Goal: Task Accomplishment & Management: Use online tool/utility

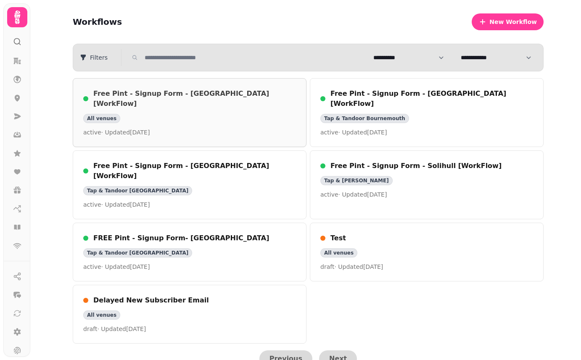
scroll to position [0, 0]
click at [19, 102] on icon at bounding box center [17, 98] width 8 height 8
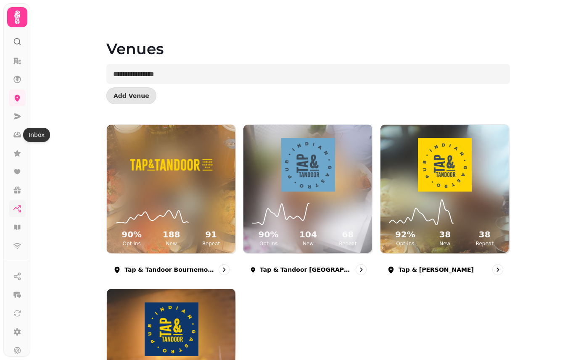
scroll to position [43, 0]
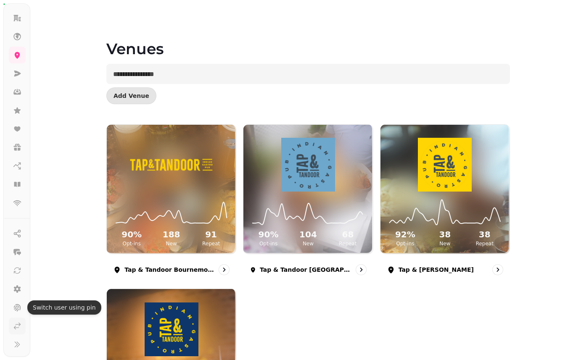
click at [20, 326] on icon at bounding box center [17, 326] width 8 height 8
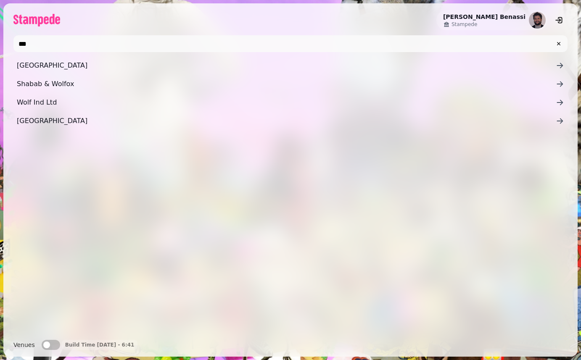
click at [52, 345] on button "Venues" at bounding box center [51, 345] width 19 height 10
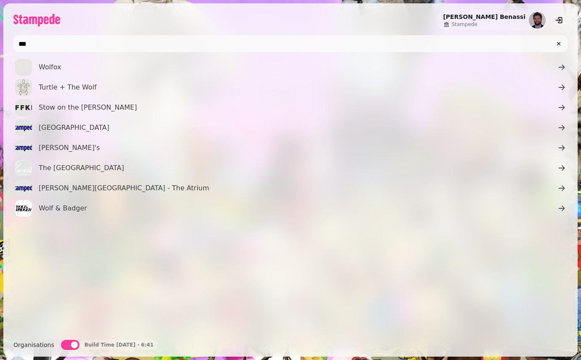
click at [69, 46] on input "***" at bounding box center [290, 43] width 554 height 17
type input "********"
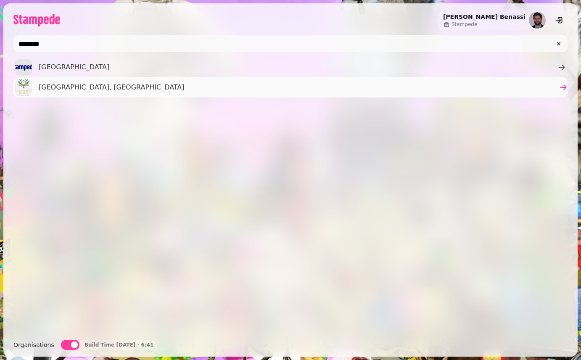
click at [56, 85] on span "[GEOGRAPHIC_DATA], [GEOGRAPHIC_DATA]" at bounding box center [112, 87] width 146 height 10
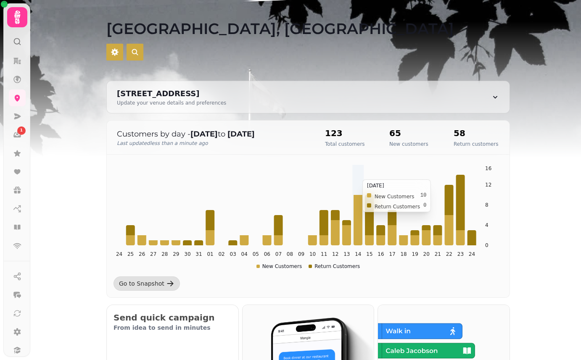
scroll to position [122, 0]
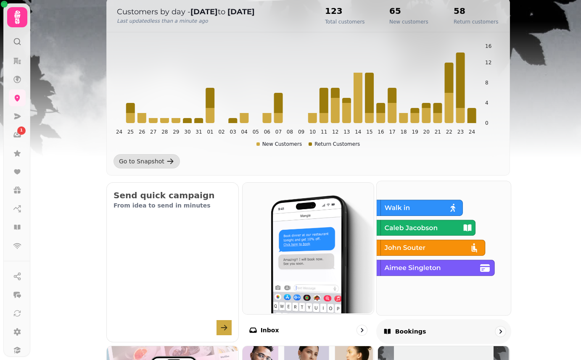
click at [487, 242] on img at bounding box center [443, 247] width 134 height 134
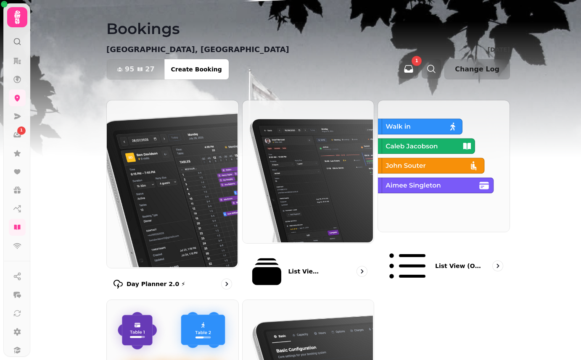
click at [209, 160] on img at bounding box center [172, 184] width 132 height 168
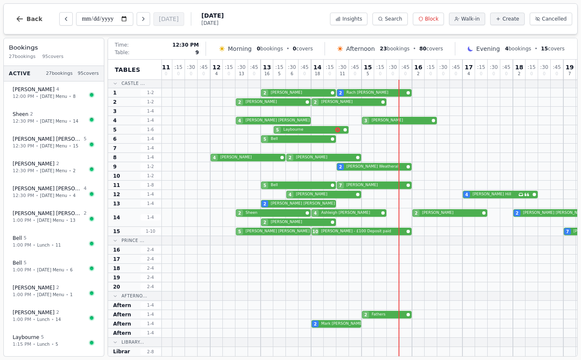
scroll to position [1, 240]
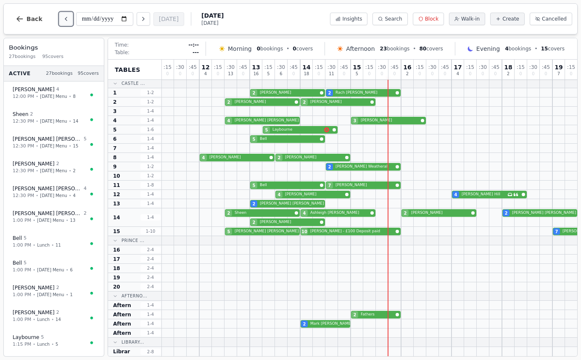
click at [64, 18] on icon "Previous day" at bounding box center [66, 19] width 7 height 7
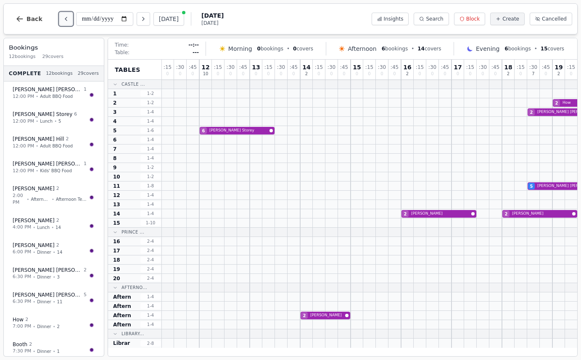
click at [64, 18] on icon "Previous day" at bounding box center [66, 19] width 7 height 7
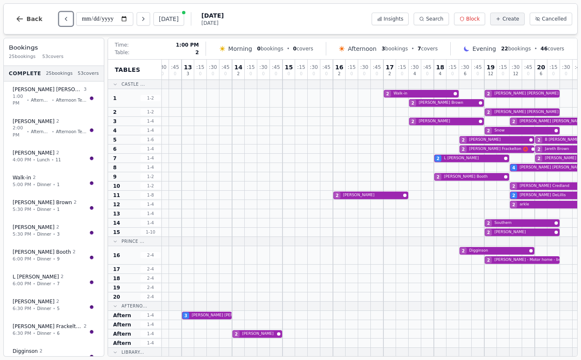
scroll to position [0, 367]
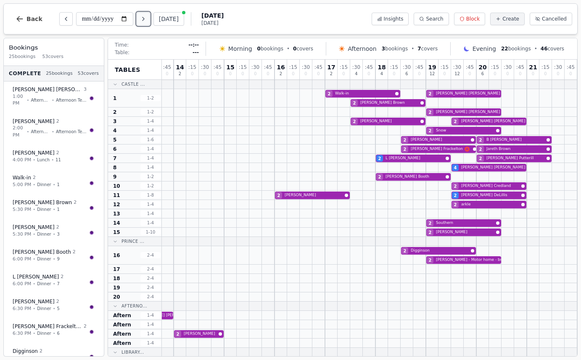
click at [142, 18] on button "Next day" at bounding box center [143, 18] width 13 height 13
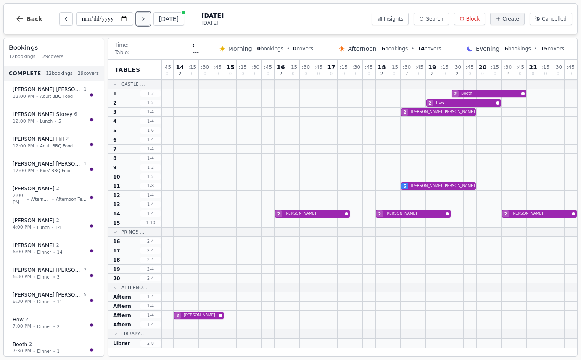
click at [142, 18] on button "Next day" at bounding box center [143, 18] width 13 height 13
type input "**********"
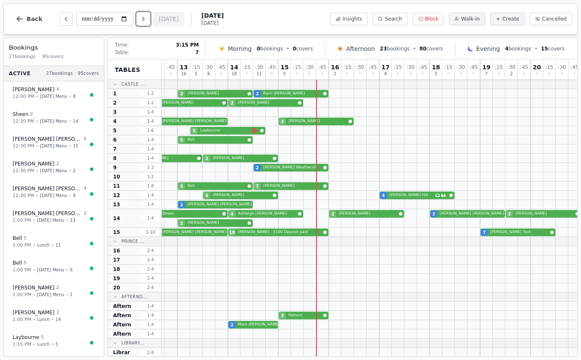
scroll to position [0, 294]
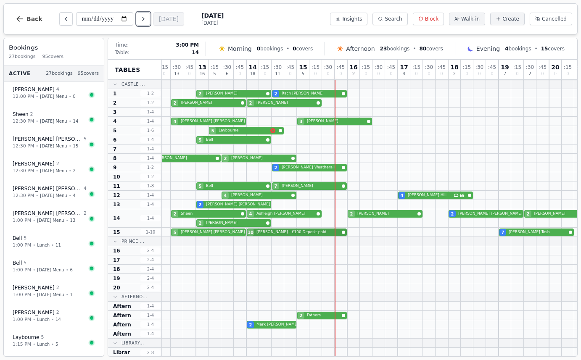
click at [300, 230] on div "5 Paul Wilson 10 Dench - £100 Deposit paid 7 Anne Tosh" at bounding box center [259, 232] width 782 height 9
select select "****"
select select "**"
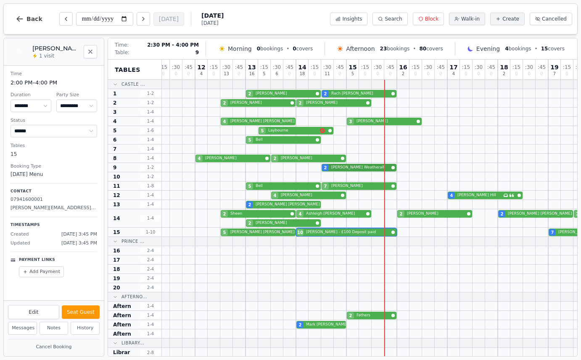
click at [304, 167] on div at bounding box center [302, 167] width 13 height 9
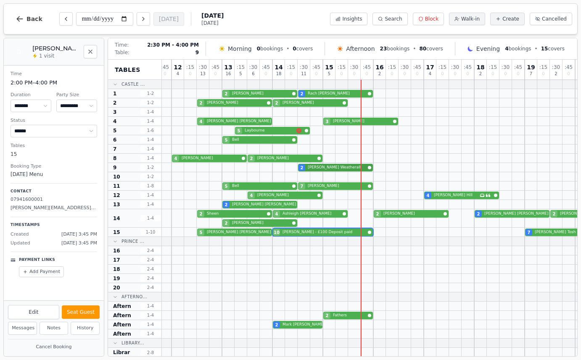
scroll to position [0, 291]
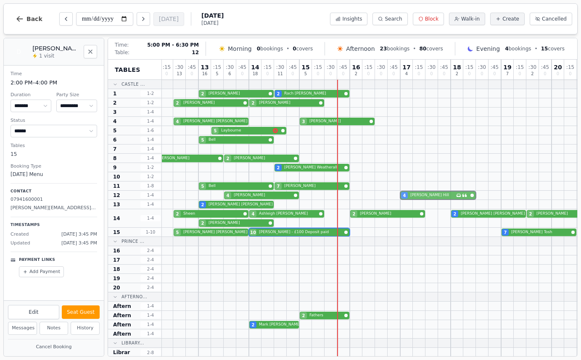
click at [427, 197] on div "4 JAMES 4 Elizabeth Hill Has conversation thread" at bounding box center [261, 195] width 782 height 9
select select "****"
select select "*"
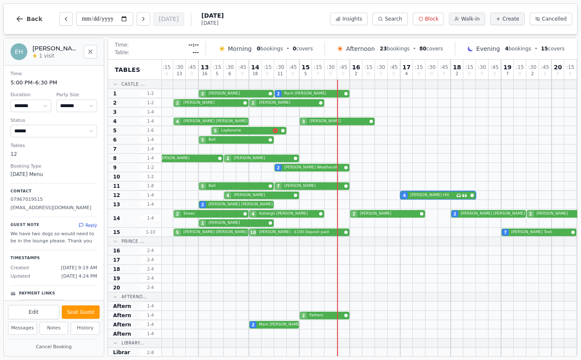
click at [88, 225] on button "Reply" at bounding box center [88, 225] width 19 height 6
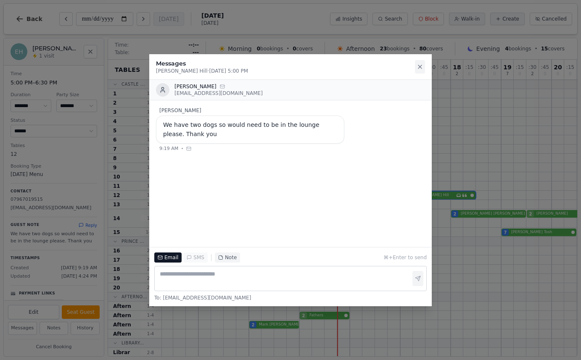
click at [418, 67] on icon at bounding box center [420, 67] width 7 height 7
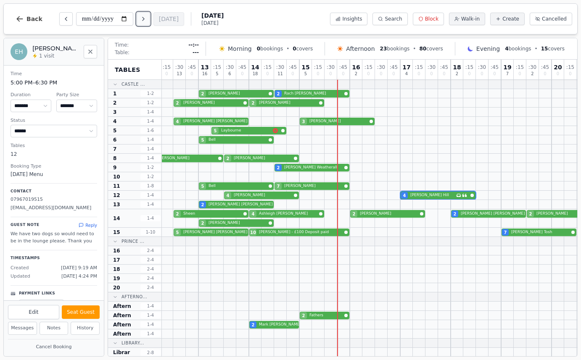
click at [150, 19] on button "Next day" at bounding box center [143, 18] width 13 height 13
type input "**********"
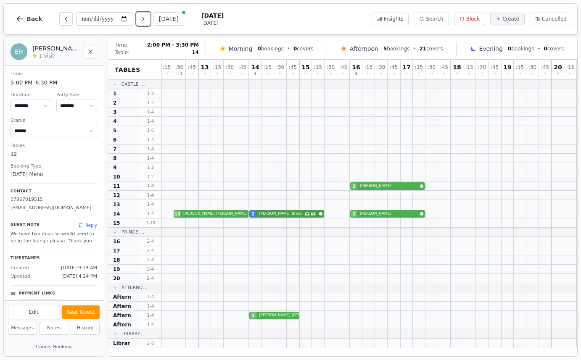
click at [296, 211] on div "13 Philip Robinson 2 Jennifer Brook Has conversation thread 2 Turnbull" at bounding box center [261, 213] width 782 height 9
select select "*"
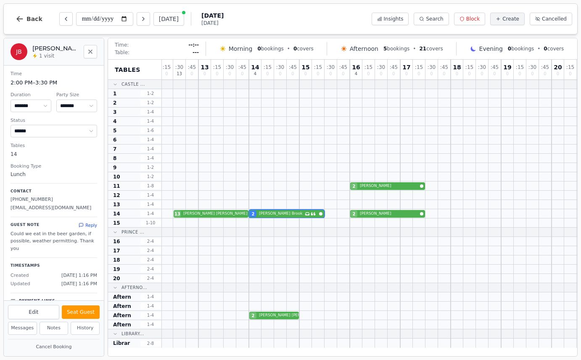
click at [90, 223] on button "Reply" at bounding box center [88, 225] width 19 height 6
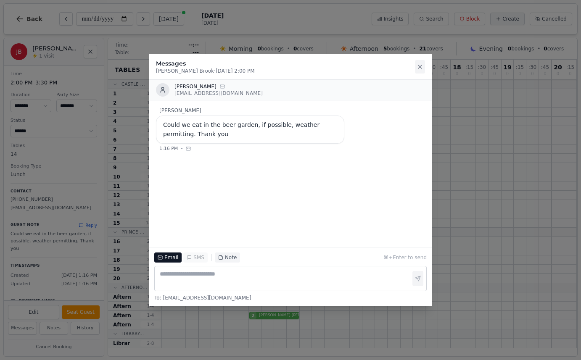
click at [420, 63] on button at bounding box center [420, 66] width 10 height 13
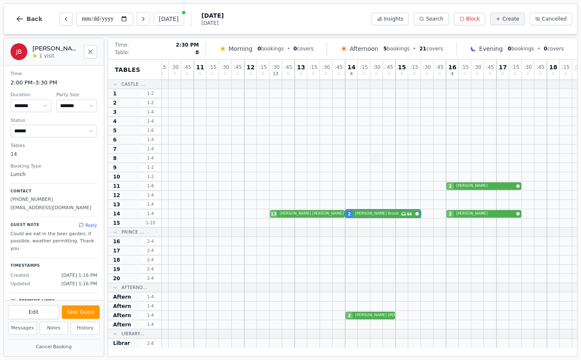
scroll to position [0, 220]
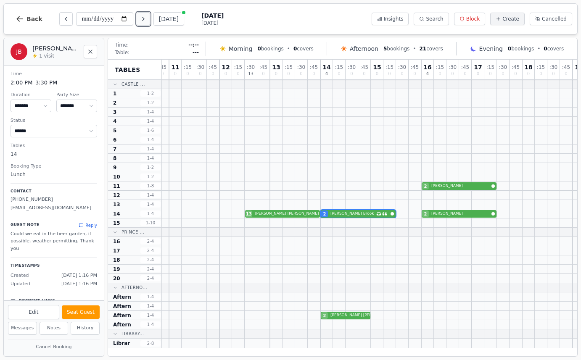
click at [145, 19] on icon "Next day" at bounding box center [143, 19] width 7 height 7
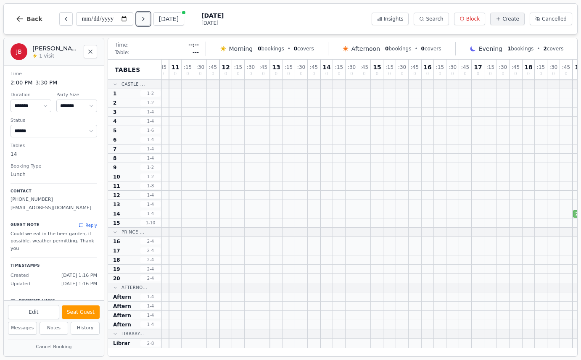
click at [145, 19] on icon "Next day" at bounding box center [143, 19] width 7 height 7
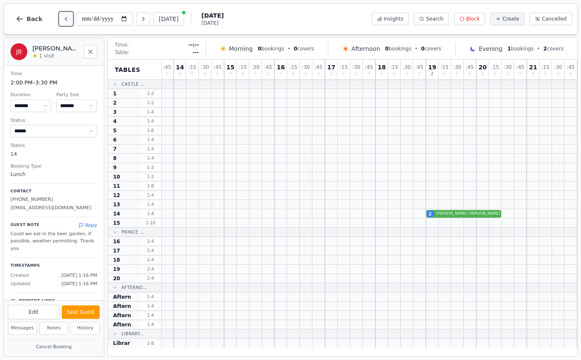
click at [67, 18] on button "Previous day" at bounding box center [65, 18] width 13 height 13
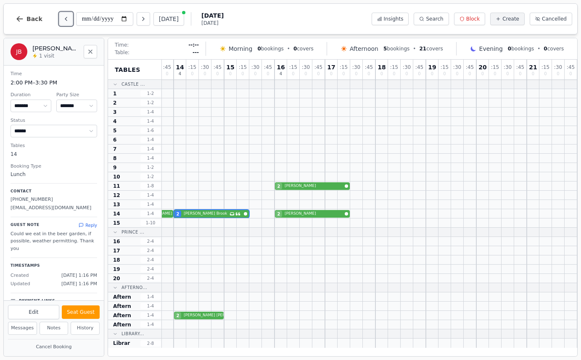
click at [67, 18] on button "Previous day" at bounding box center [65, 18] width 13 height 13
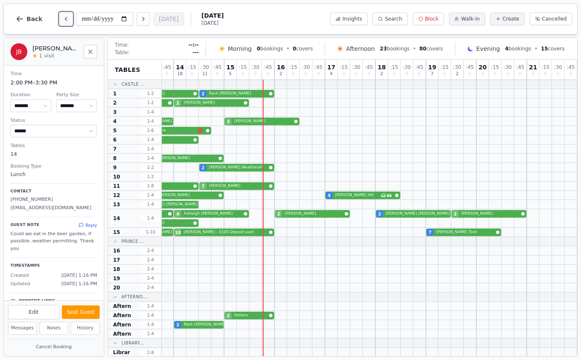
click at [67, 18] on button "Previous day" at bounding box center [65, 18] width 13 height 13
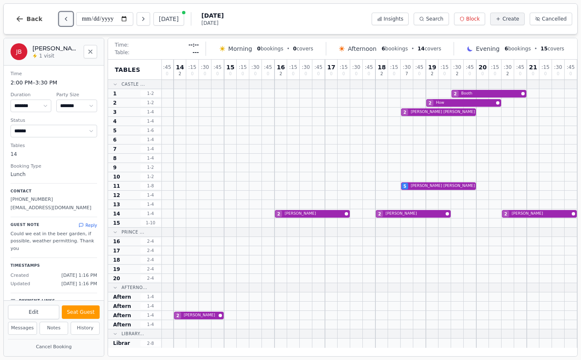
click at [67, 18] on button "Previous day" at bounding box center [65, 18] width 13 height 13
type input "**********"
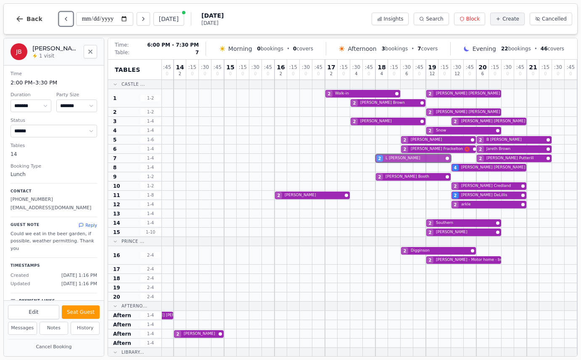
click at [441, 159] on div "2 L Bounous 2 Yvette Putterill" at bounding box center [186, 158] width 782 height 9
select select "********"
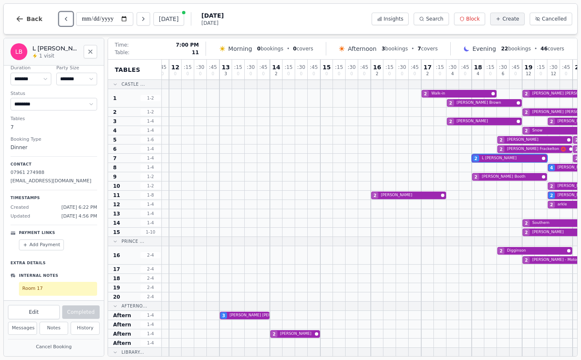
scroll to position [0, 256]
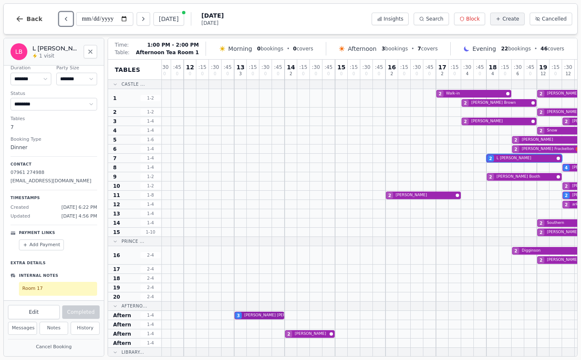
click at [265, 315] on div "3 Cheryl Theakston" at bounding box center [297, 315] width 782 height 9
select select "****"
select select "*"
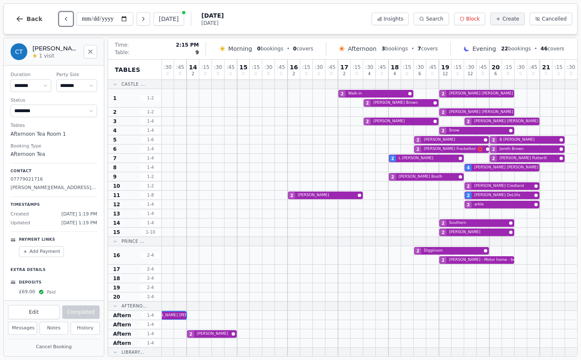
scroll to position [0, 367]
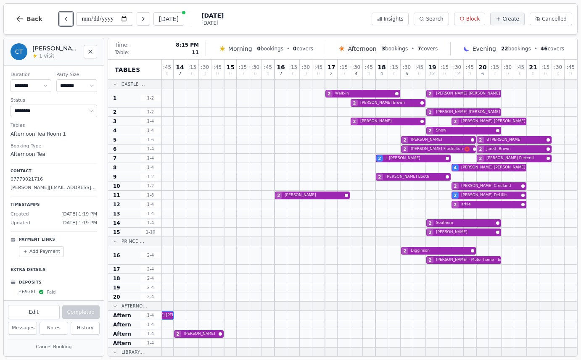
click at [498, 197] on div "2 Turnbull 2 Alex DeLillis" at bounding box center [186, 195] width 782 height 9
select select "****"
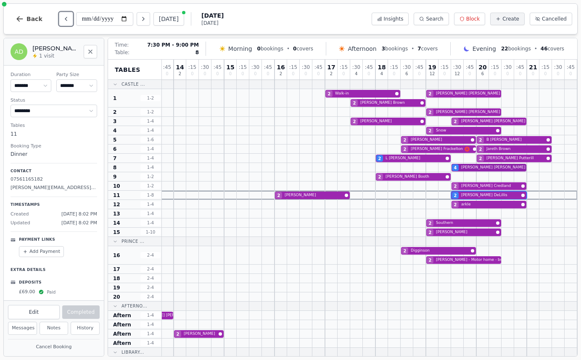
click at [490, 167] on div "4 Alison Hart" at bounding box center [186, 167] width 782 height 9
select select "*"
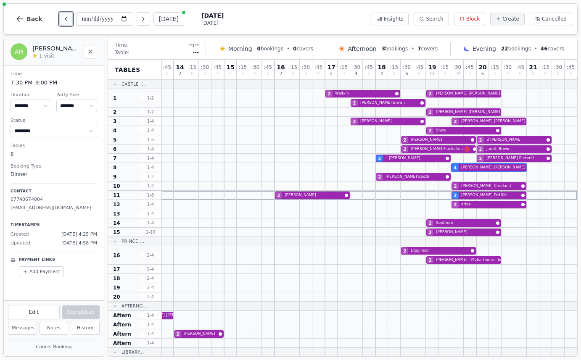
click at [68, 19] on button "Previous day" at bounding box center [65, 18] width 13 height 13
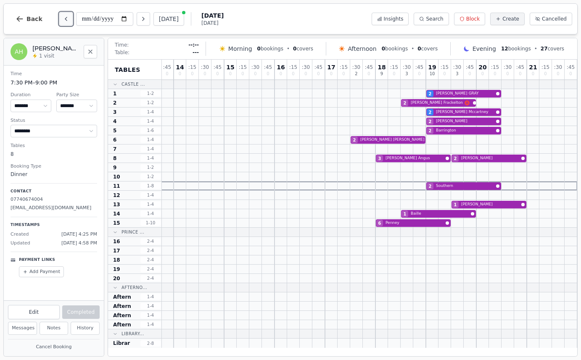
click at [68, 19] on button "Previous day" at bounding box center [65, 18] width 13 height 13
type input "**********"
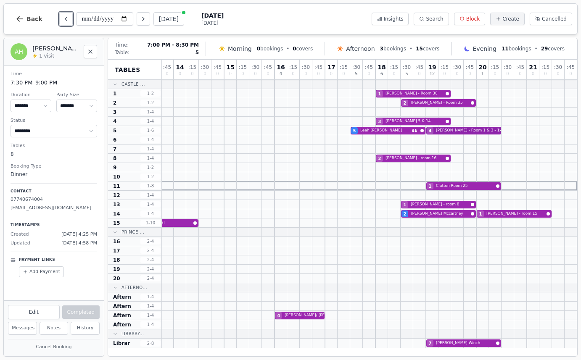
click at [473, 132] on div "5 Leah McIlwaine 4 Stolzer - Room 1 & 3 - 1x garlic allergy" at bounding box center [186, 130] width 782 height 9
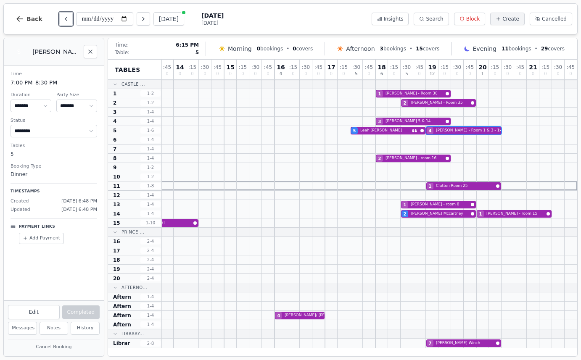
click at [388, 135] on div "5 Leah McIlwaine 4 Stolzer - Room 1 & 3 - 1x garlic allergy" at bounding box center [186, 130] width 782 height 9
click at [388, 129] on div "5 Leah McIlwaine 4 Stolzer - Room 1 & 3 - 1x garlic allergy" at bounding box center [186, 130] width 782 height 9
select select "*"
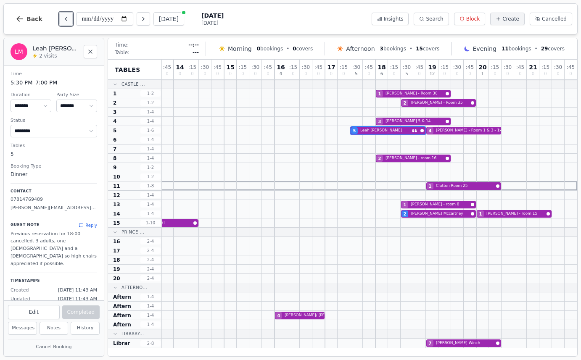
click at [66, 20] on icon "Previous day" at bounding box center [66, 19] width 7 height 7
type input "**********"
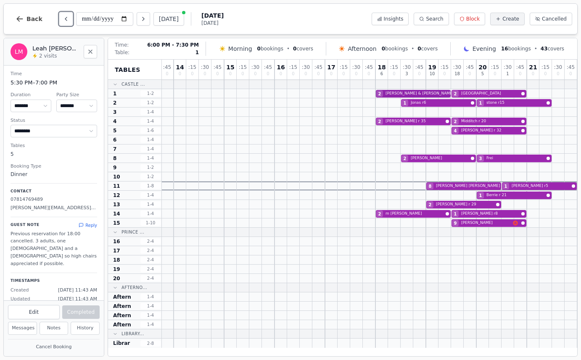
click at [397, 93] on div "2 holmes & Sevior r16 + 34 2 Barrington- cottage" at bounding box center [186, 93] width 782 height 9
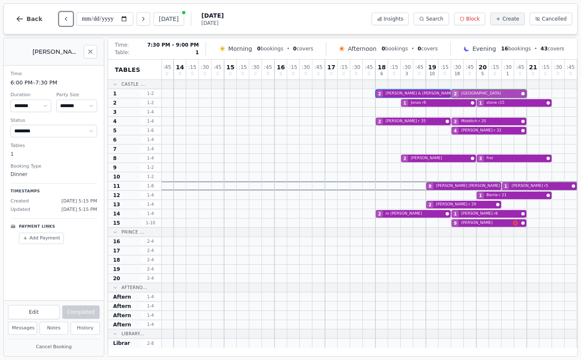
click at [473, 95] on div "2 holmes & Sevior r16 + 34 2 Barrington- cottage" at bounding box center [186, 93] width 782 height 9
click at [494, 99] on div at bounding box center [495, 102] width 13 height 9
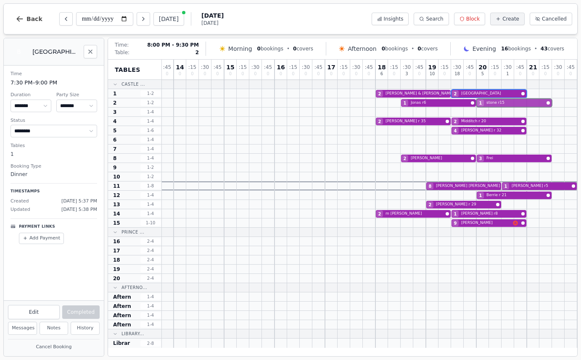
click at [495, 102] on div "1 Jonas r6 1 stone r15" at bounding box center [186, 102] width 782 height 9
click at [454, 158] on div "2 Holt 3 Frei" at bounding box center [186, 158] width 782 height 9
select select "*"
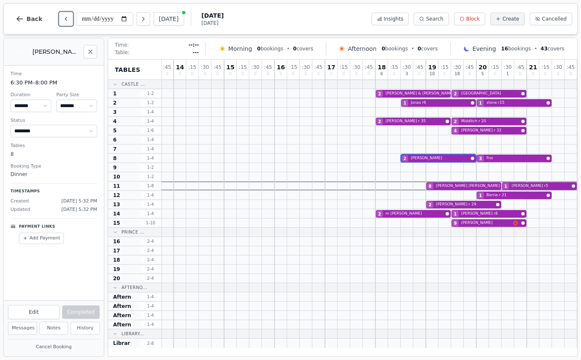
click at [63, 22] on icon "Previous day" at bounding box center [66, 19] width 7 height 7
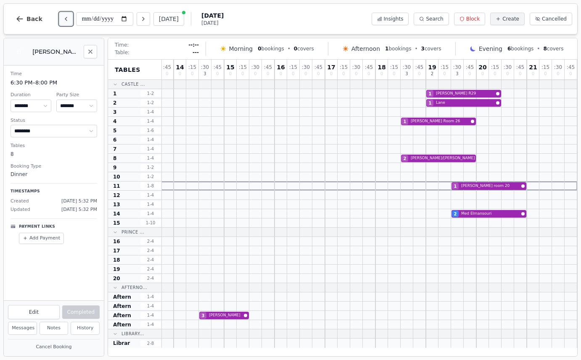
click at [63, 22] on icon "Previous day" at bounding box center [66, 19] width 7 height 7
type input "**********"
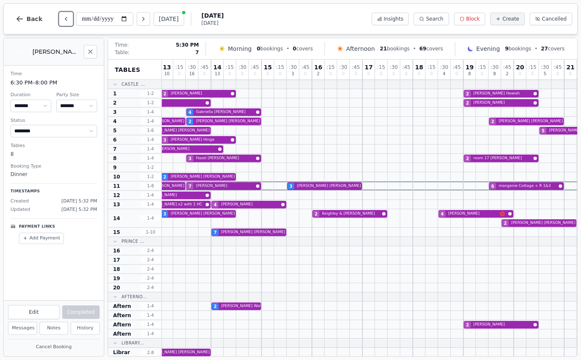
scroll to position [0, 340]
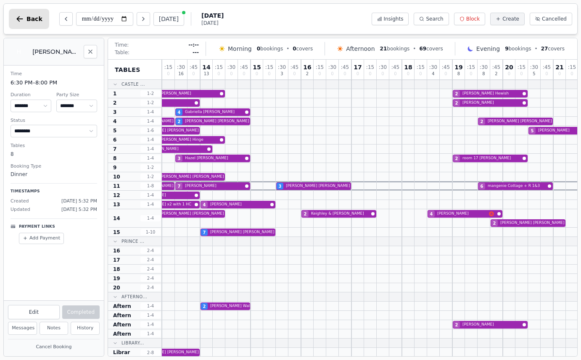
click at [26, 26] on button "Back" at bounding box center [29, 19] width 40 height 20
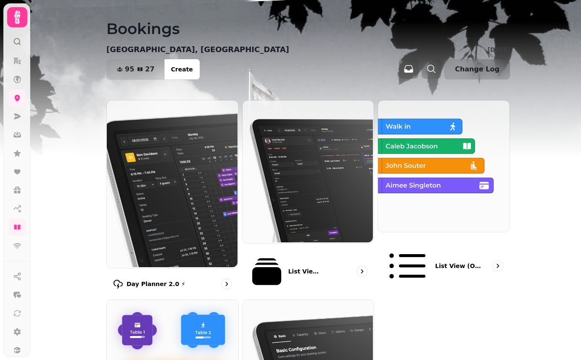
drag, startPoint x: 271, startPoint y: 49, endPoint x: 107, endPoint y: 50, distance: 164.0
click at [107, 50] on div "Walworth Castle Hotel, Tavern & Beer Garden Sun 24 Aug, 2025" at bounding box center [308, 50] width 404 height 12
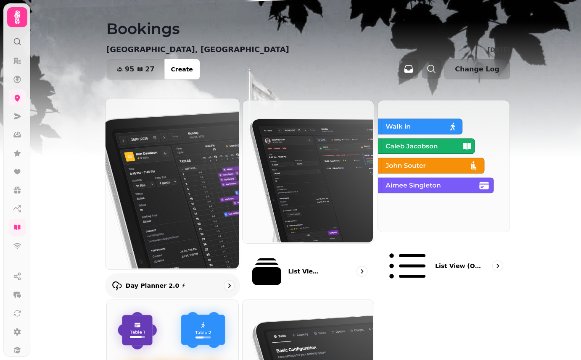
click at [196, 172] on img at bounding box center [172, 183] width 134 height 171
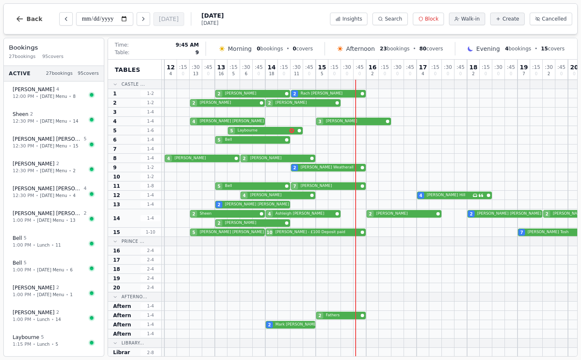
scroll to position [1, 275]
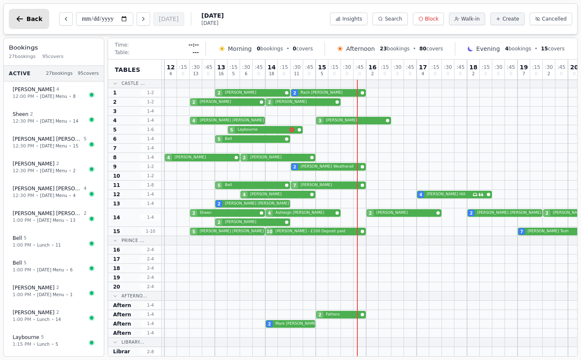
click at [21, 24] on button "Back" at bounding box center [29, 19] width 40 height 20
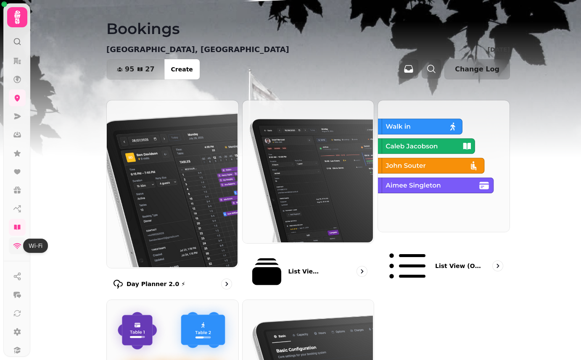
click at [16, 246] on icon at bounding box center [17, 246] width 8 height 6
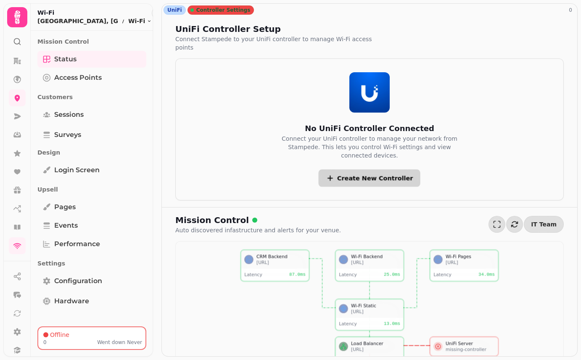
click at [397, 169] on button "Create New Controller" at bounding box center [370, 177] width 102 height 17
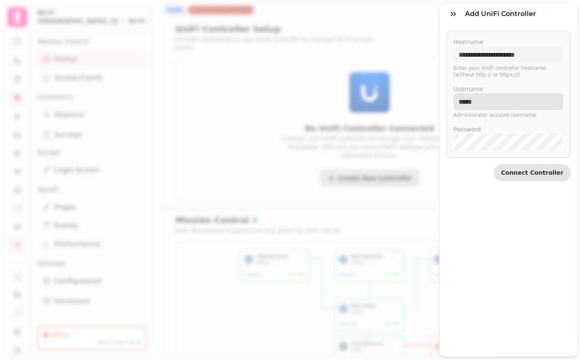
type input "**********"
click at [527, 175] on span "Connect Controller" at bounding box center [532, 173] width 62 height 6
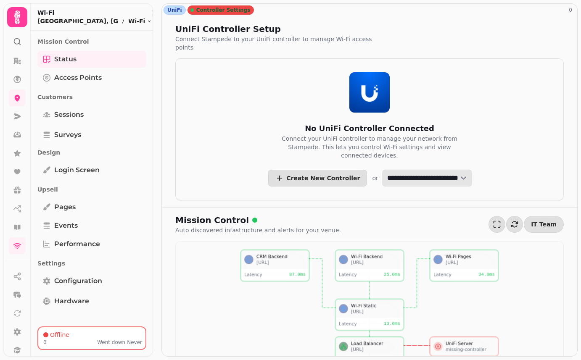
click at [400, 172] on select "**********" at bounding box center [427, 177] width 90 height 17
click at [19, 100] on icon at bounding box center [17, 98] width 8 height 8
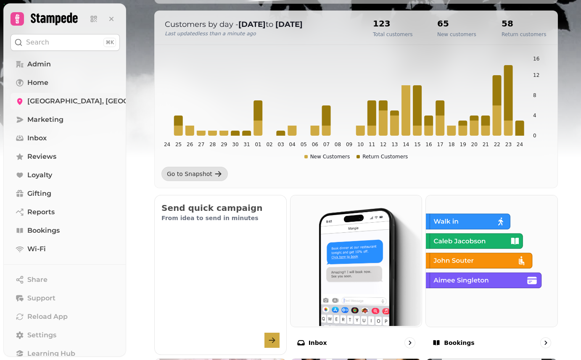
scroll to position [156, 0]
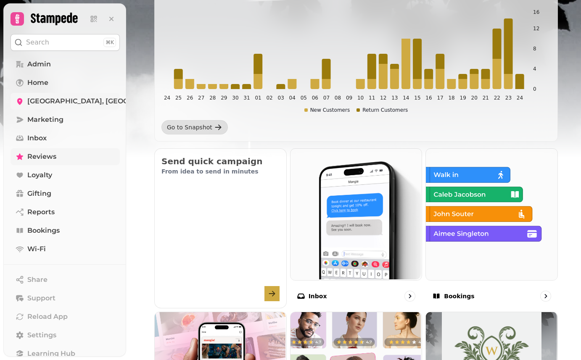
click at [46, 152] on span "Reviews" at bounding box center [41, 157] width 29 height 10
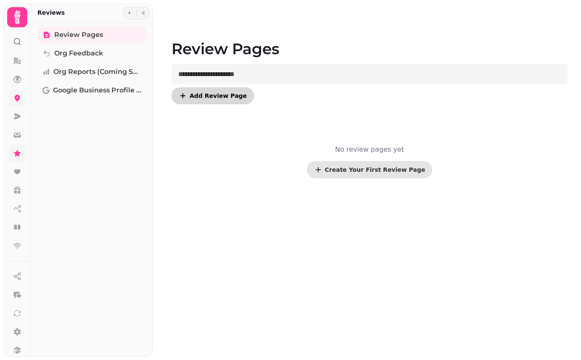
click at [220, 100] on button "Add Review Page" at bounding box center [213, 95] width 82 height 17
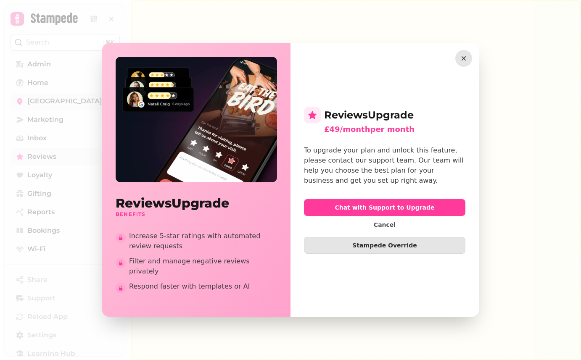
click at [462, 61] on icon "button" at bounding box center [464, 58] width 4 height 4
